Goal: Information Seeking & Learning: Learn about a topic

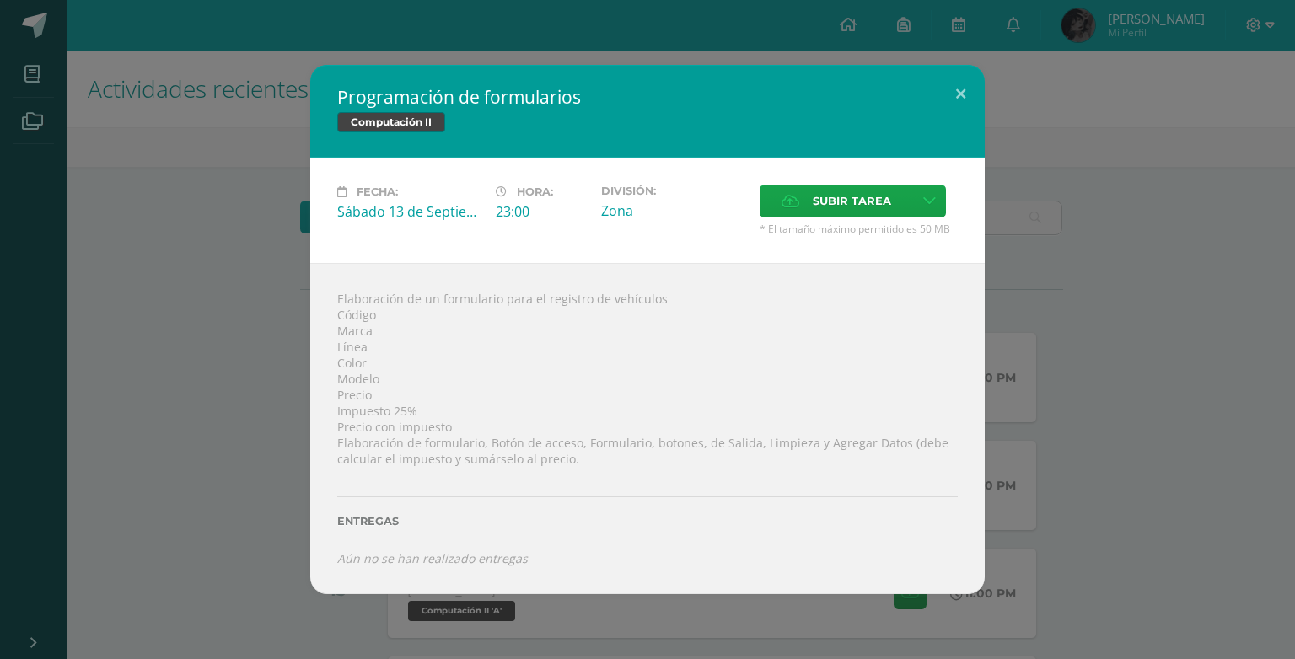
scroll to position [172, 0]
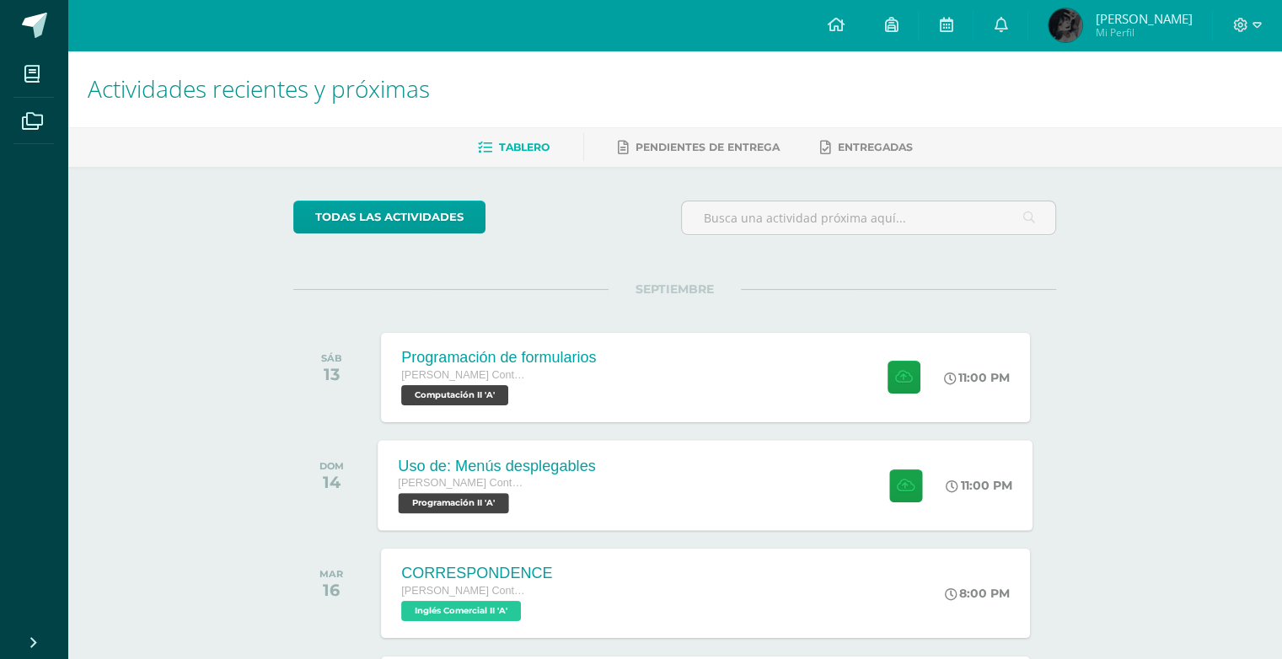
click at [533, 477] on div "[PERSON_NAME] Contador con Orientación en Computación" at bounding box center [497, 484] width 197 height 19
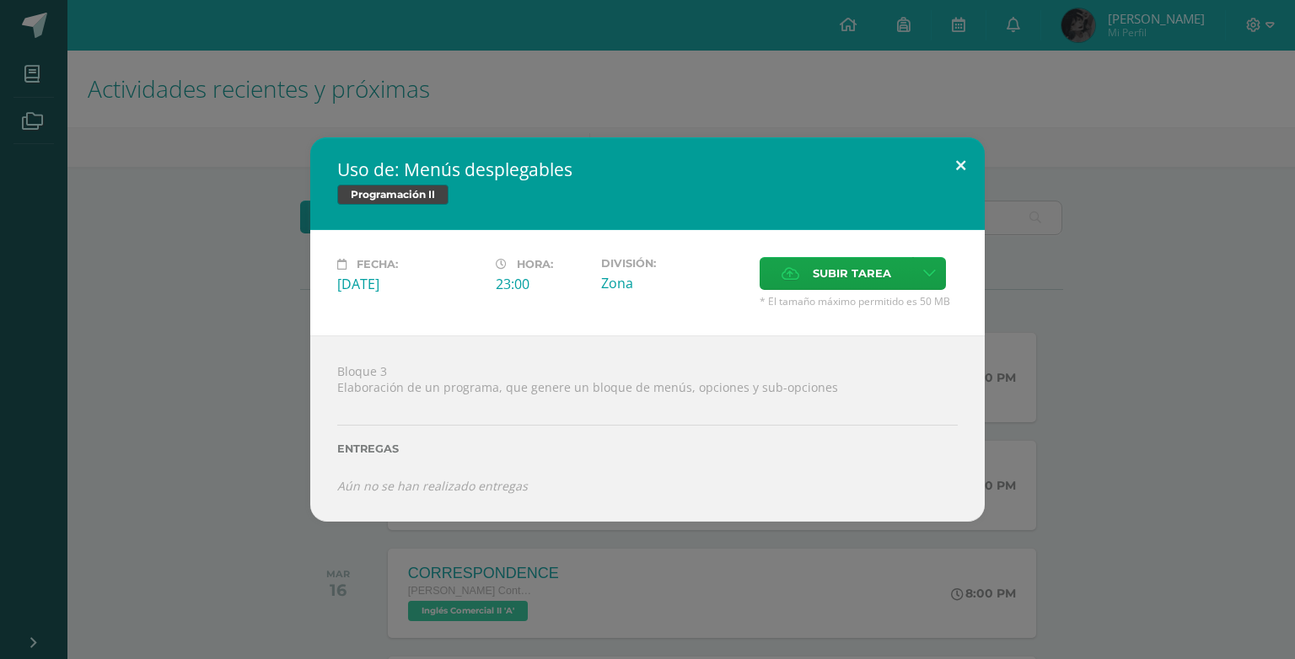
click at [960, 154] on button at bounding box center [960, 165] width 48 height 57
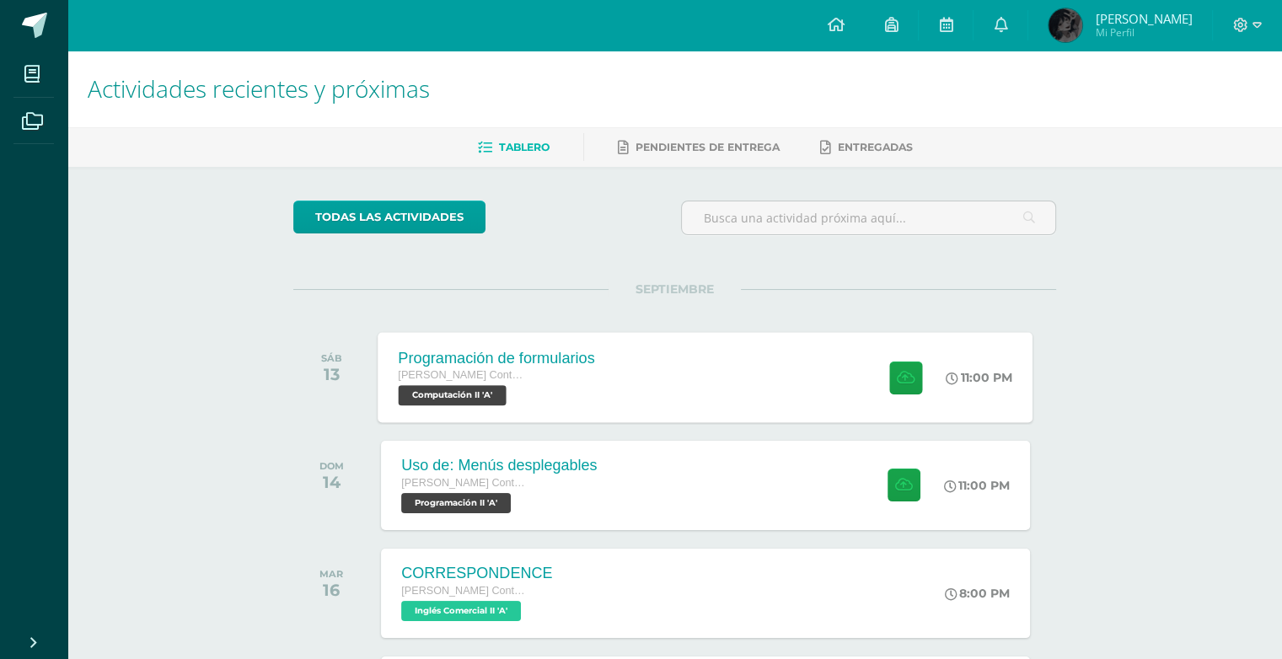
click at [630, 416] on div "Programación de formularios [PERSON_NAME] con Orientación en Computación Comput…" at bounding box center [705, 377] width 655 height 90
